Goal: Task Accomplishment & Management: Manage account settings

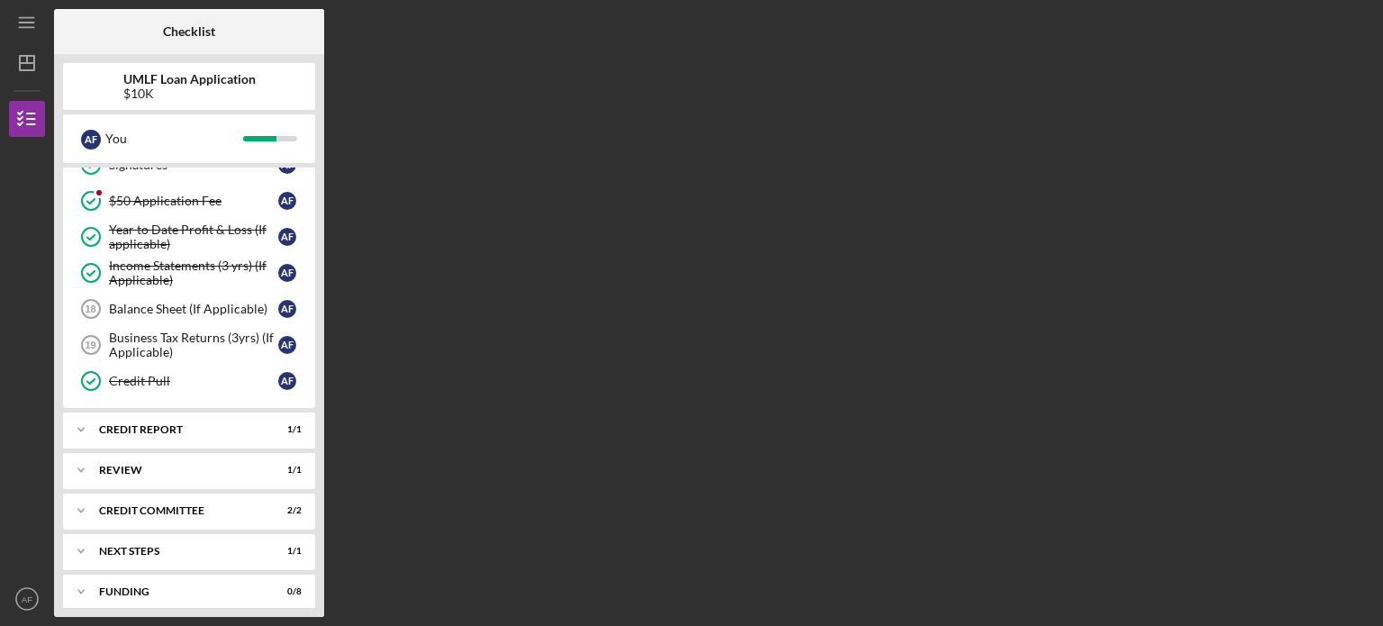
scroll to position [565, 0]
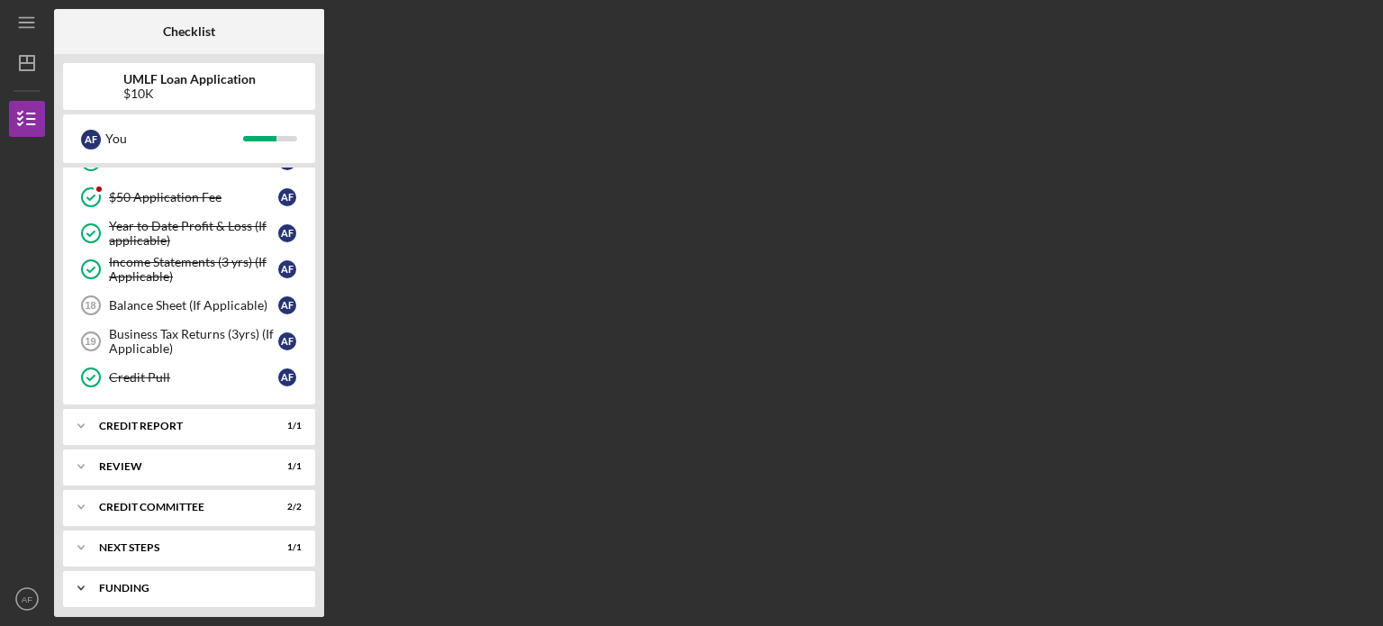
click at [180, 583] on div "Funding" at bounding box center [196, 588] width 194 height 11
click at [192, 529] on div "Icon/Expander Next Steps 1 / 1" at bounding box center [189, 547] width 252 height 36
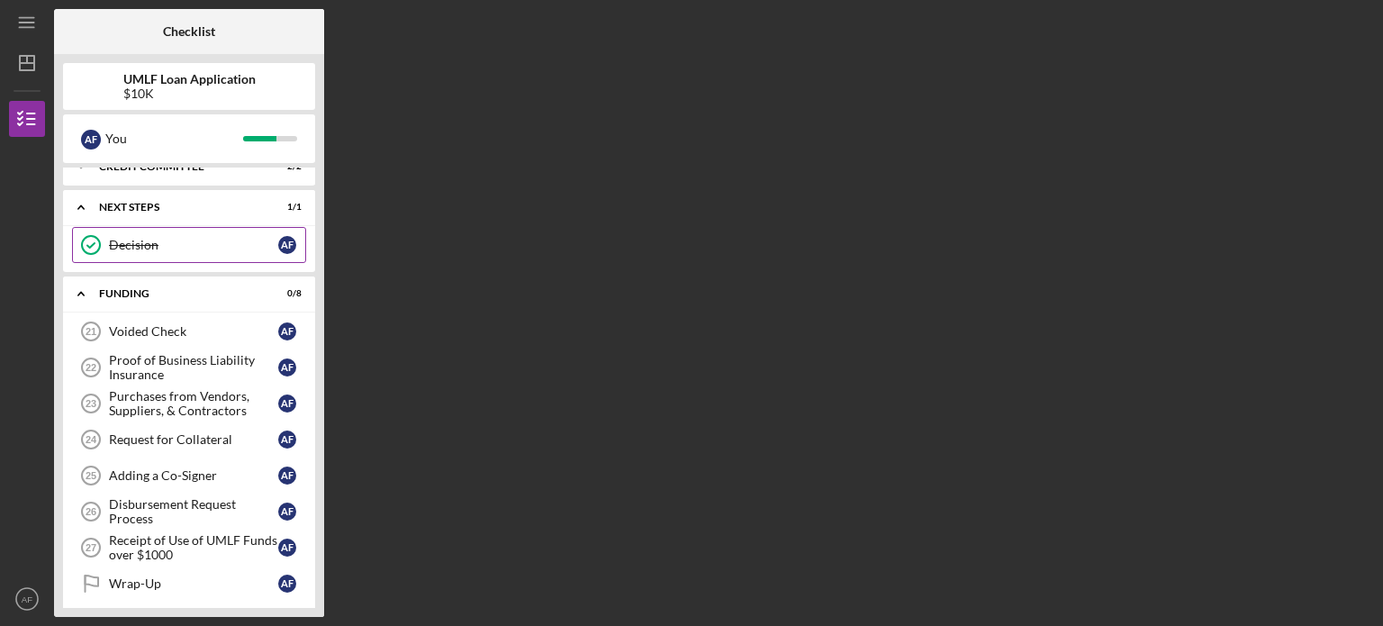
scroll to position [904, 0]
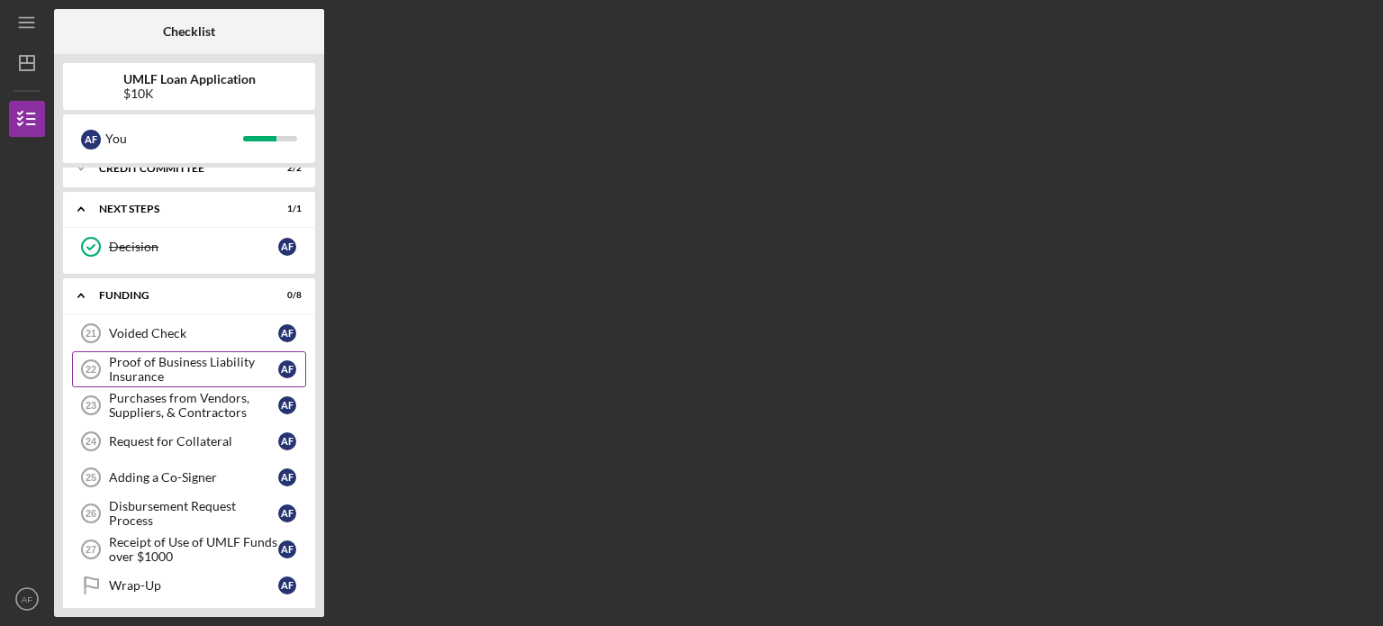
click at [256, 355] on div "Proof of Business Liability Insurance" at bounding box center [193, 369] width 169 height 29
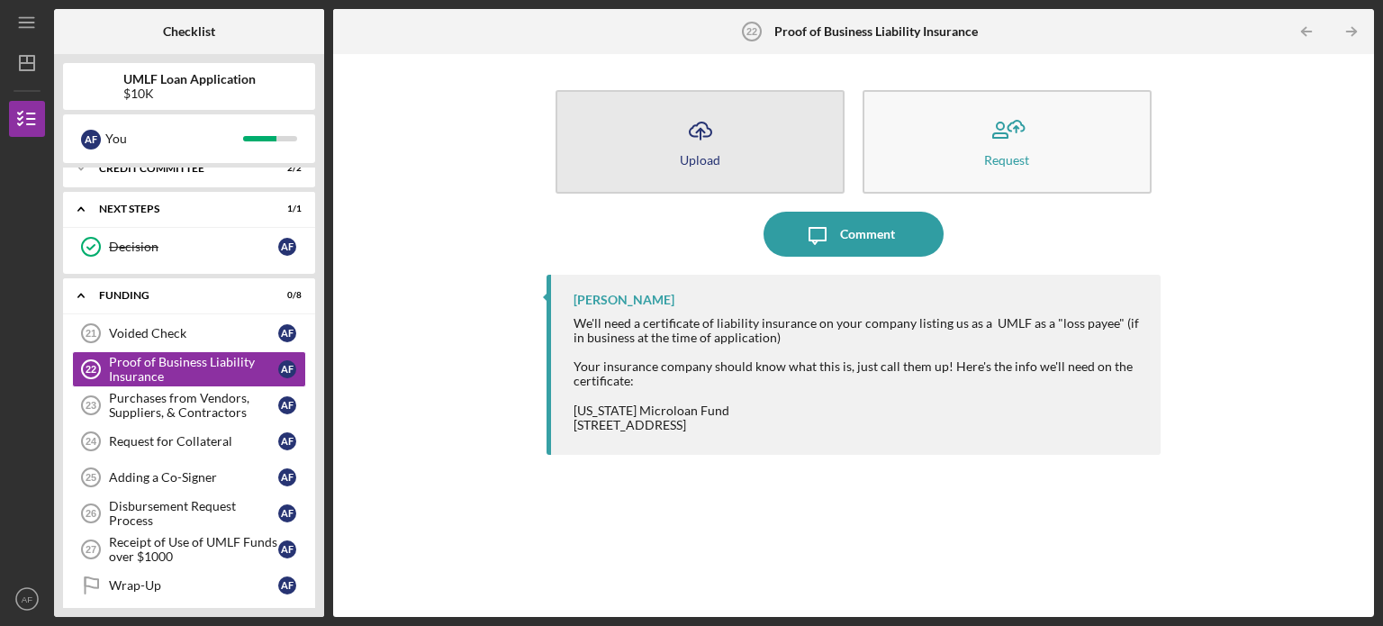
click at [659, 186] on button "Icon/Upload Upload" at bounding box center [700, 142] width 289 height 104
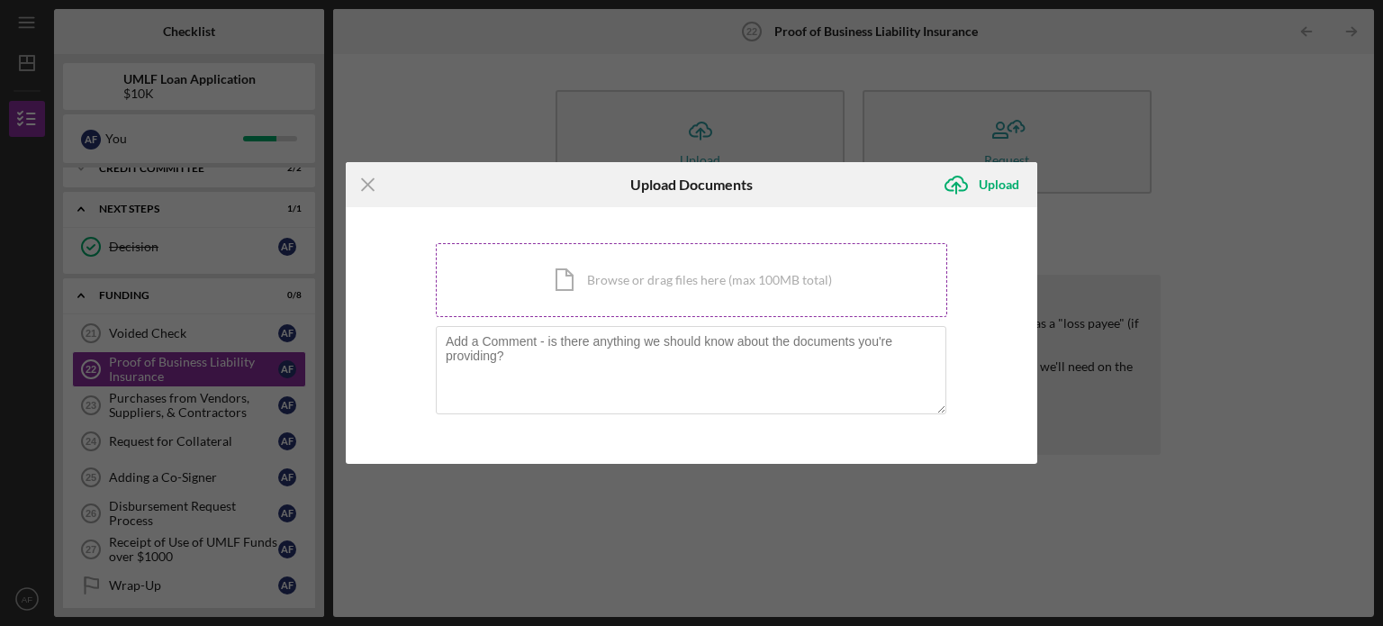
click at [683, 292] on div "Icon/Document Browse or drag files here (max 100MB total) Tap to choose files o…" at bounding box center [691, 280] width 511 height 74
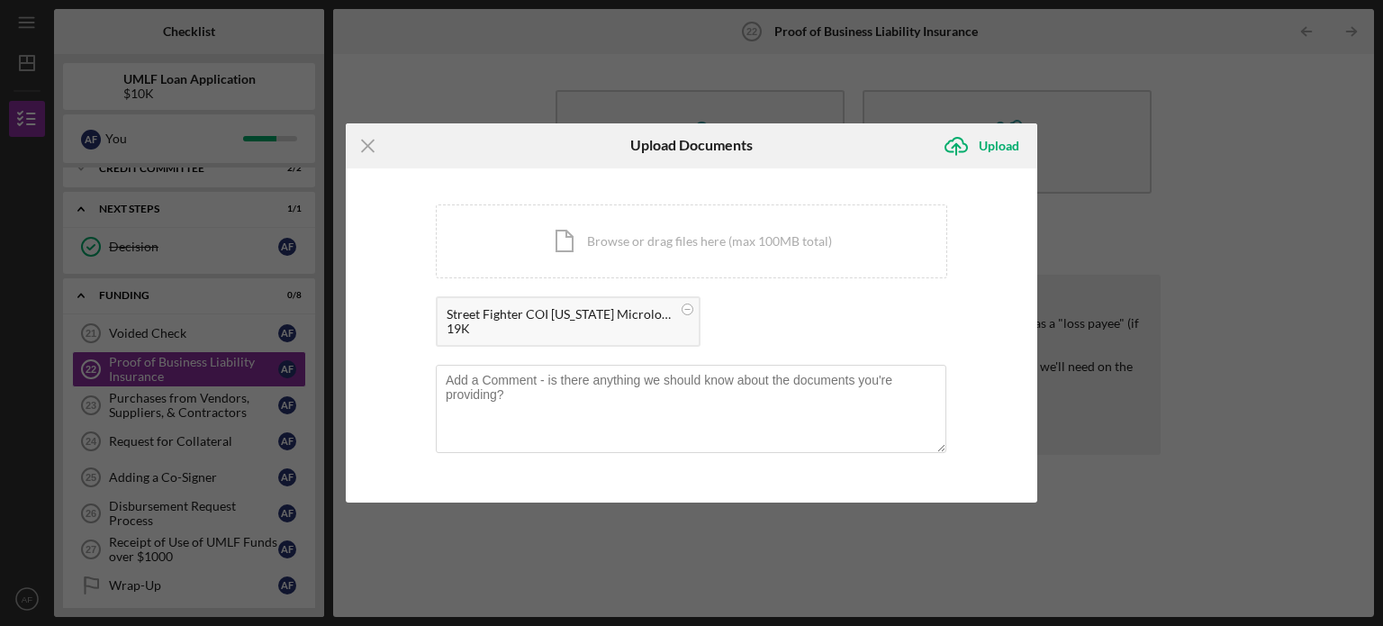
click at [524, 329] on div "19K" at bounding box center [559, 328] width 225 height 14
click at [467, 318] on div "Street Fighter COI [US_STATE] Microloan.pdf" at bounding box center [559, 314] width 225 height 14
click at [581, 320] on div "Street Fighter COI [US_STATE] Microloan.pdf" at bounding box center [559, 314] width 225 height 14
click at [985, 140] on div "Upload" at bounding box center [999, 146] width 41 height 36
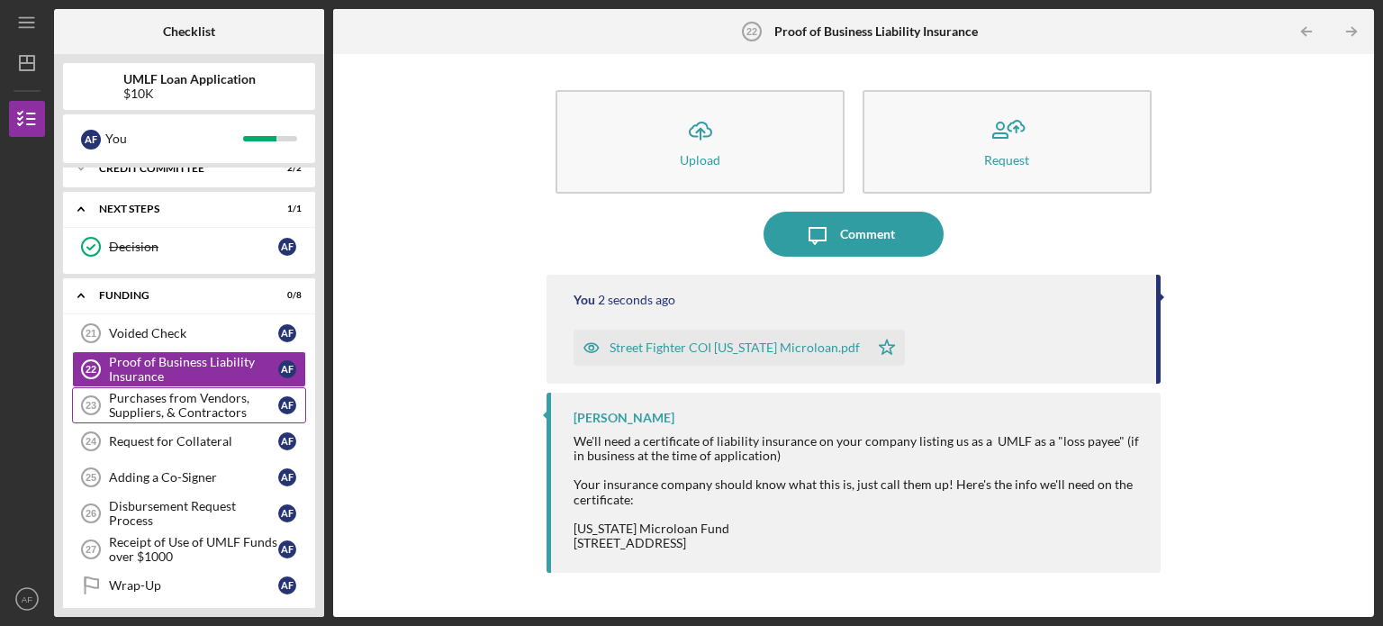
click at [231, 396] on div "Purchases from Vendors, Suppliers, & Contractors" at bounding box center [193, 405] width 169 height 29
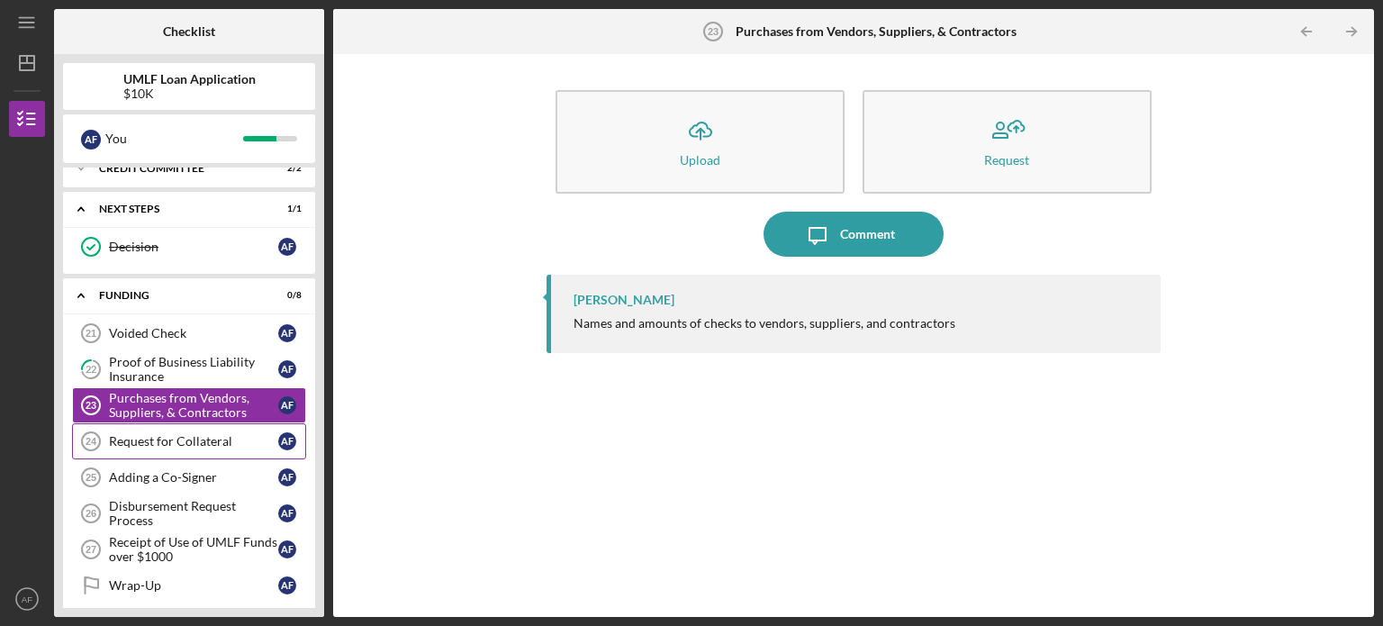
click at [185, 434] on div "Request for Collateral" at bounding box center [193, 441] width 169 height 14
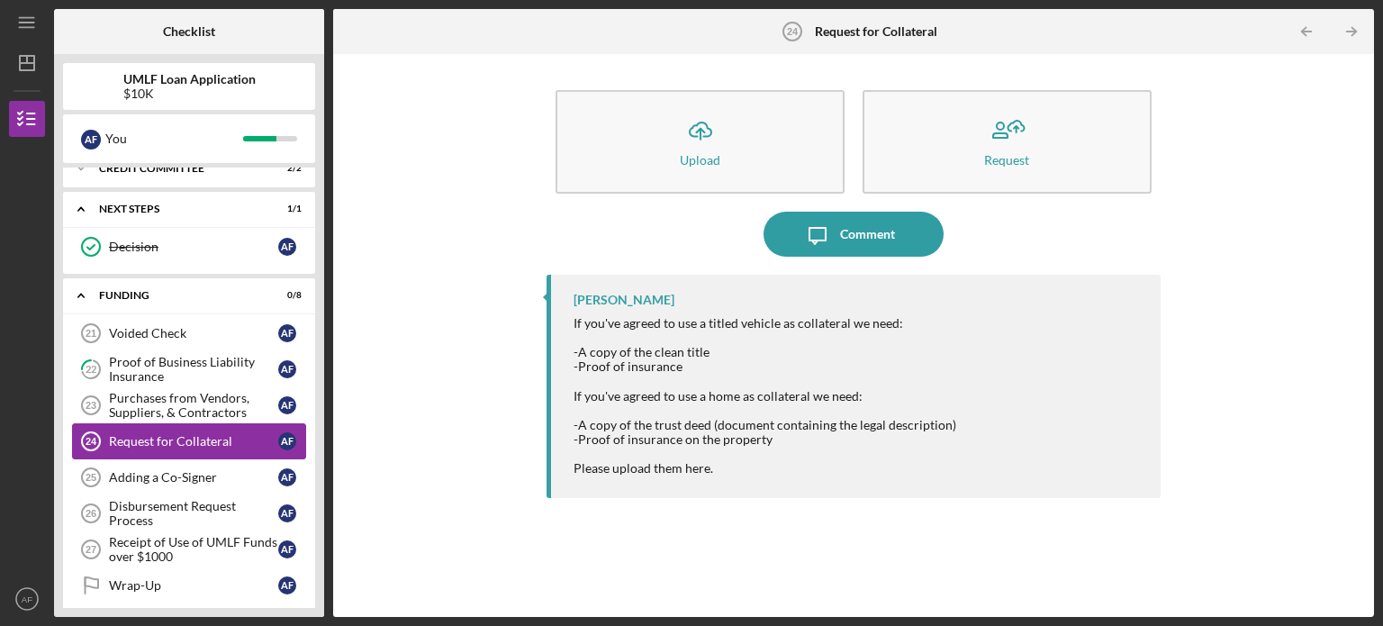
scroll to position [906, 0]
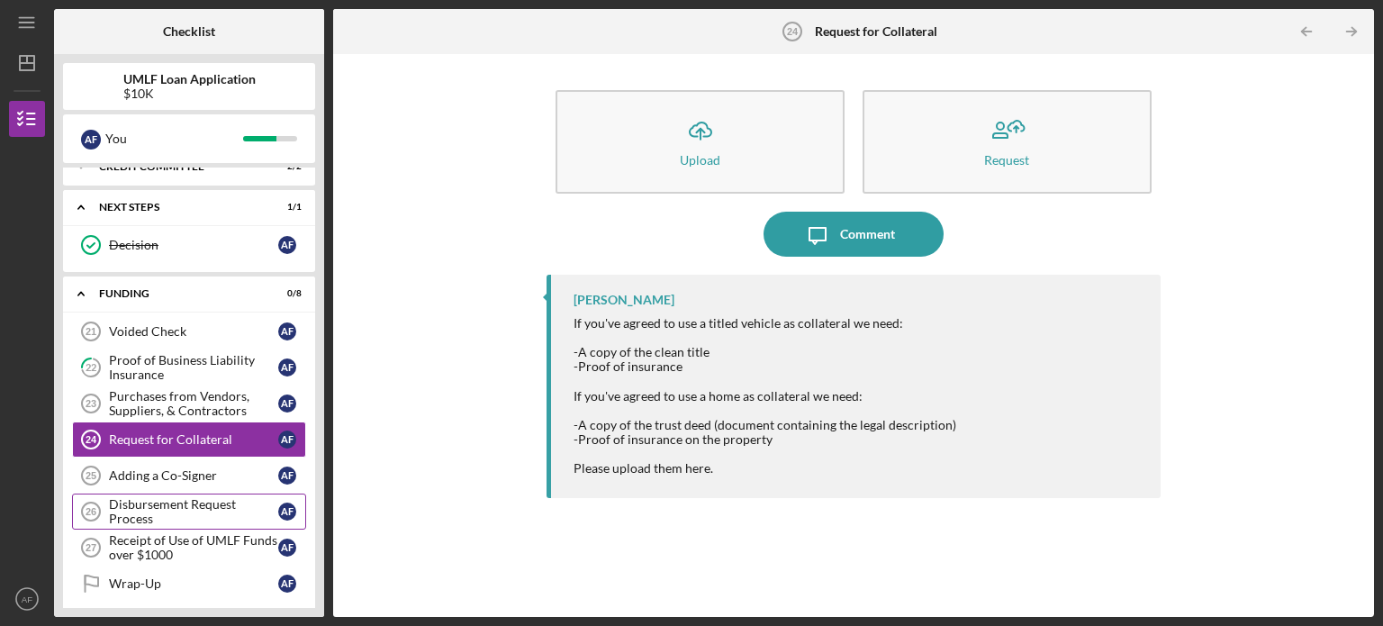
click at [169, 500] on div "Disbursement Request Process" at bounding box center [193, 511] width 169 height 29
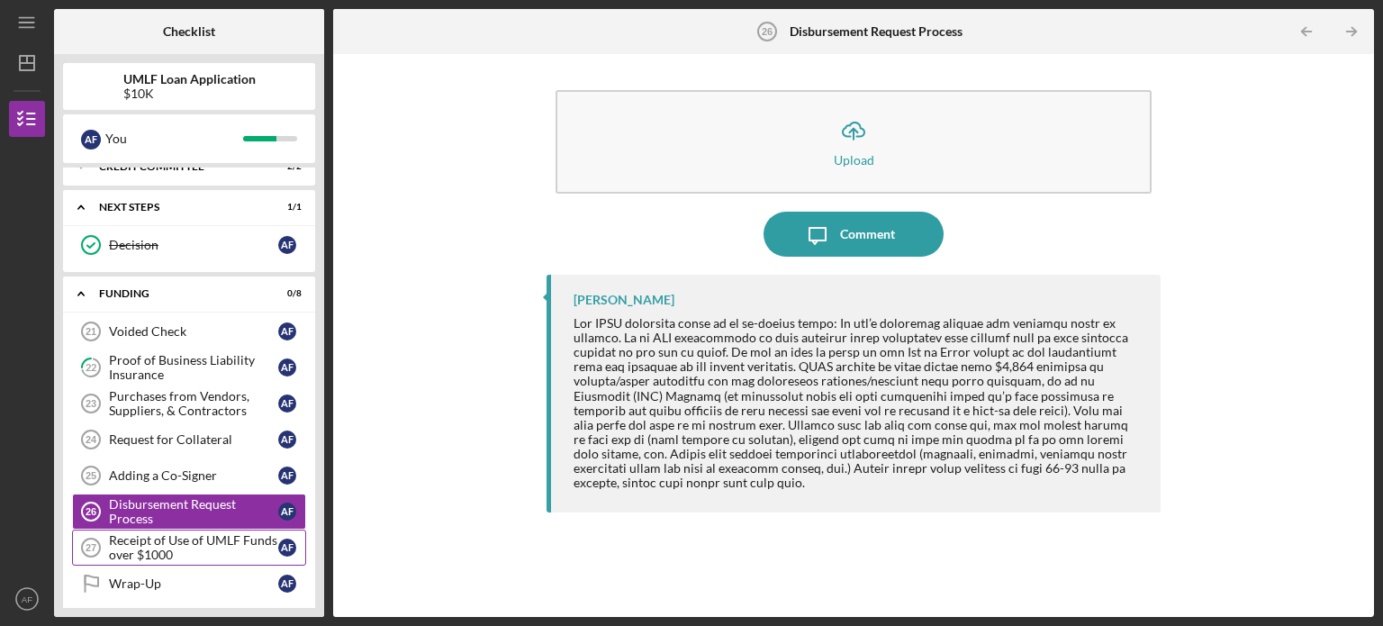
click at [183, 549] on div "Receipt of Use of UMLF Funds over $1000" at bounding box center [193, 547] width 169 height 29
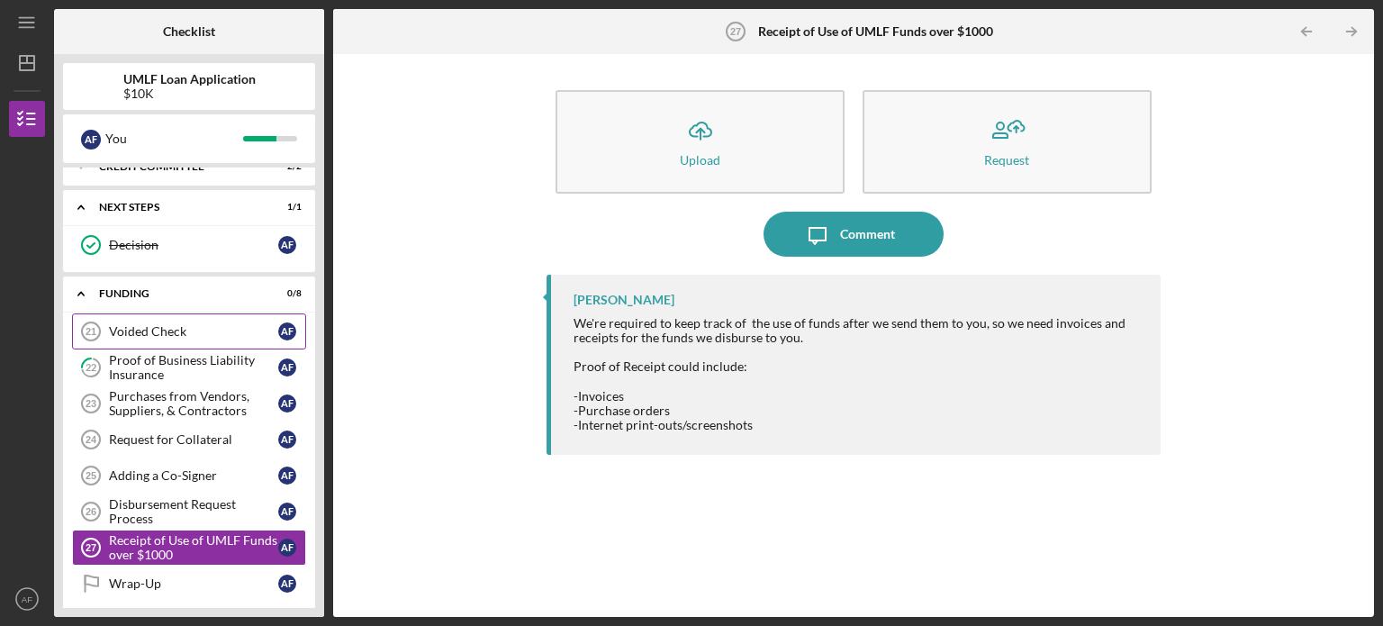
click at [216, 326] on div "Voided Check" at bounding box center [193, 331] width 169 height 14
